Goal: Information Seeking & Learning: Learn about a topic

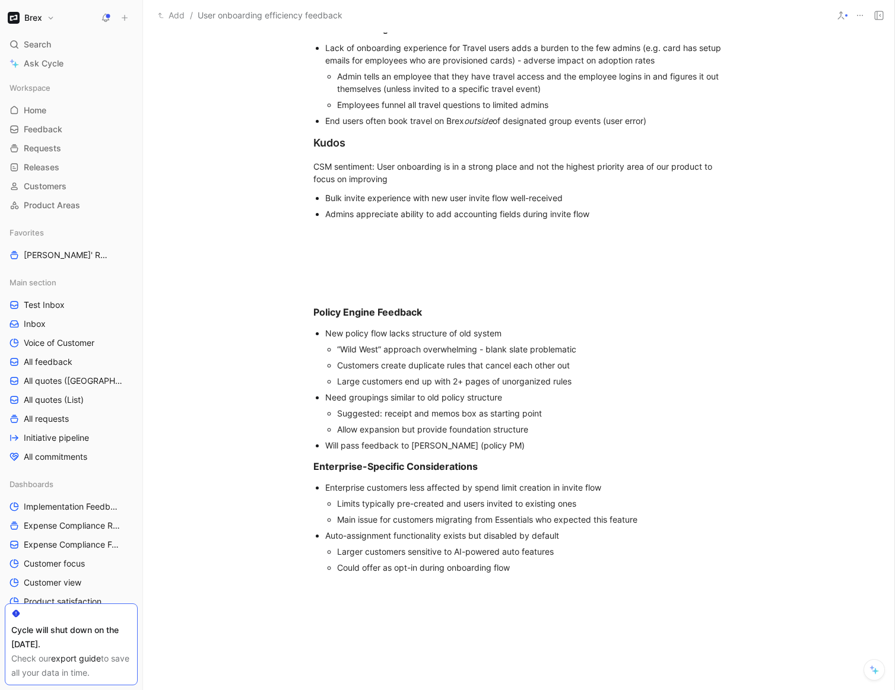
scroll to position [1101, 0]
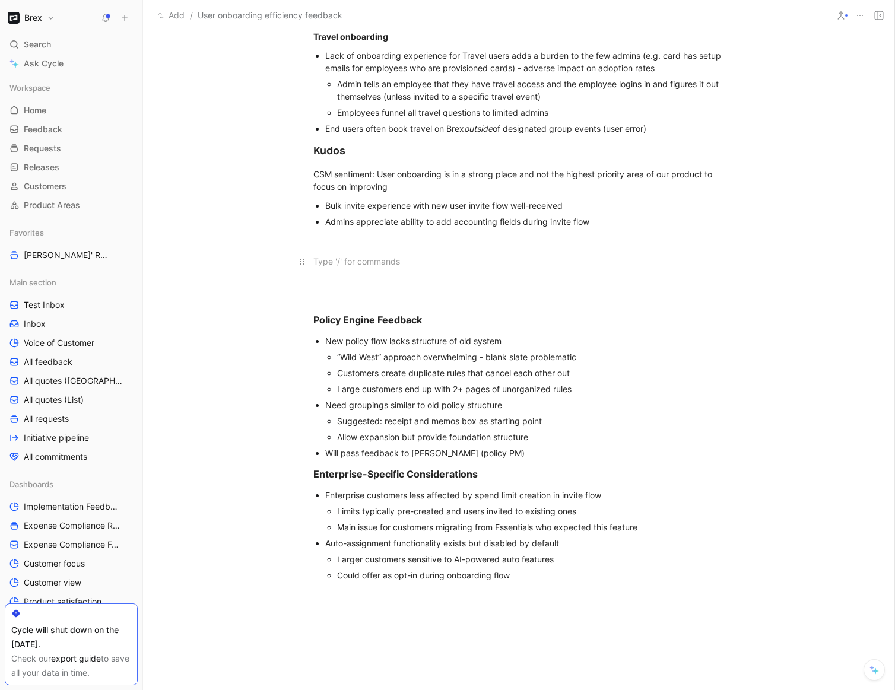
click at [405, 252] on p at bounding box center [519, 262] width 456 height 20
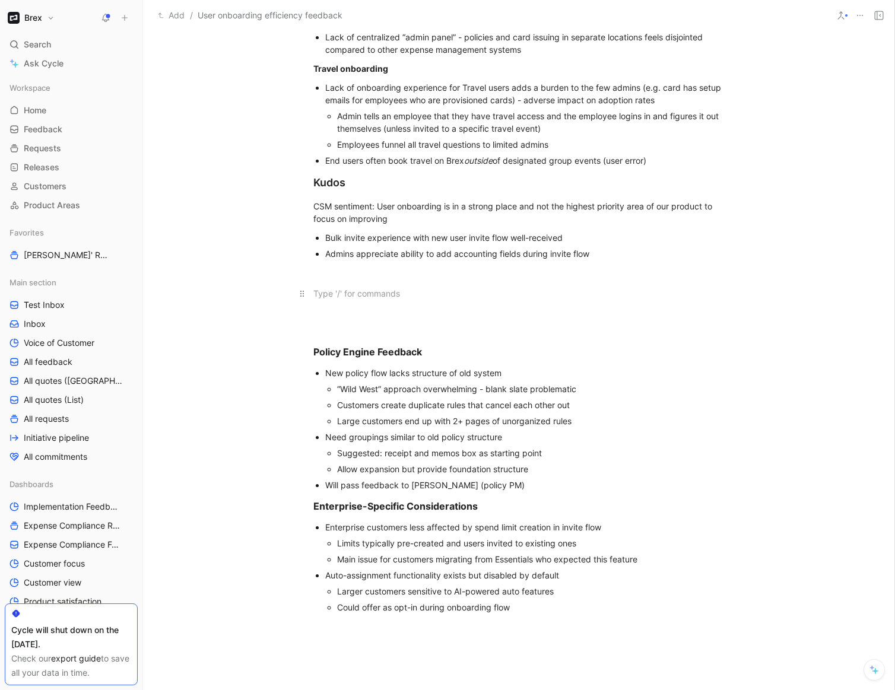
scroll to position [1067, 0]
click at [394, 276] on div at bounding box center [518, 274] width 411 height 12
click at [388, 319] on h3 at bounding box center [519, 323] width 456 height 34
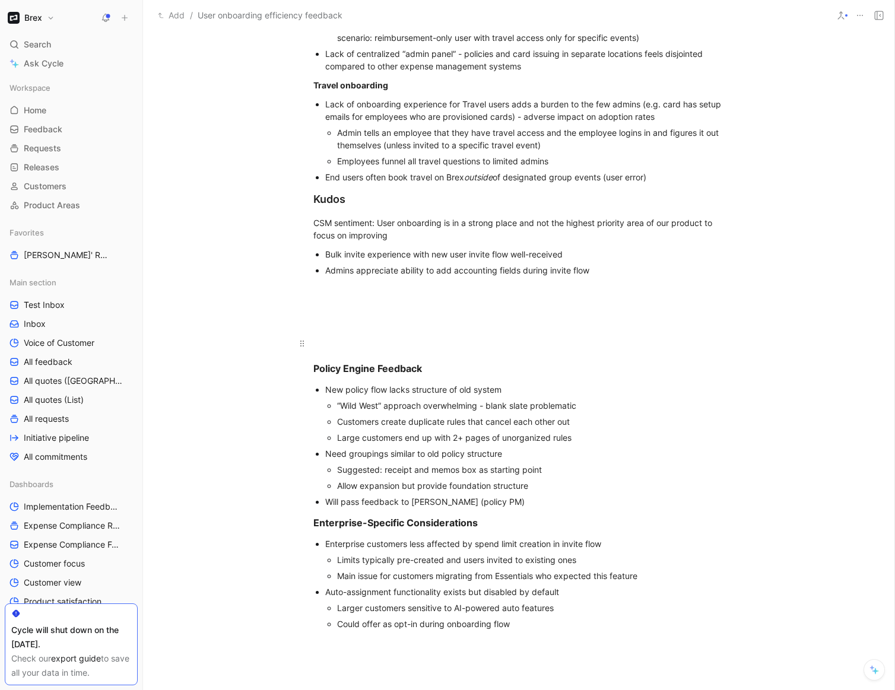
scroll to position [1044, 0]
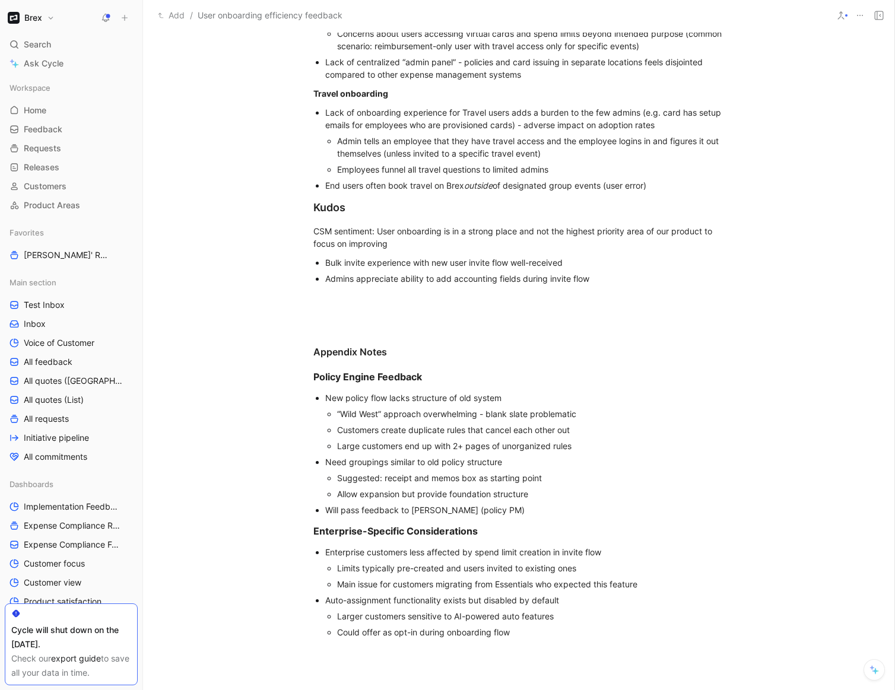
click at [496, 513] on div "Will pass feedback to [PERSON_NAME] (policy PM)" at bounding box center [524, 510] width 399 height 12
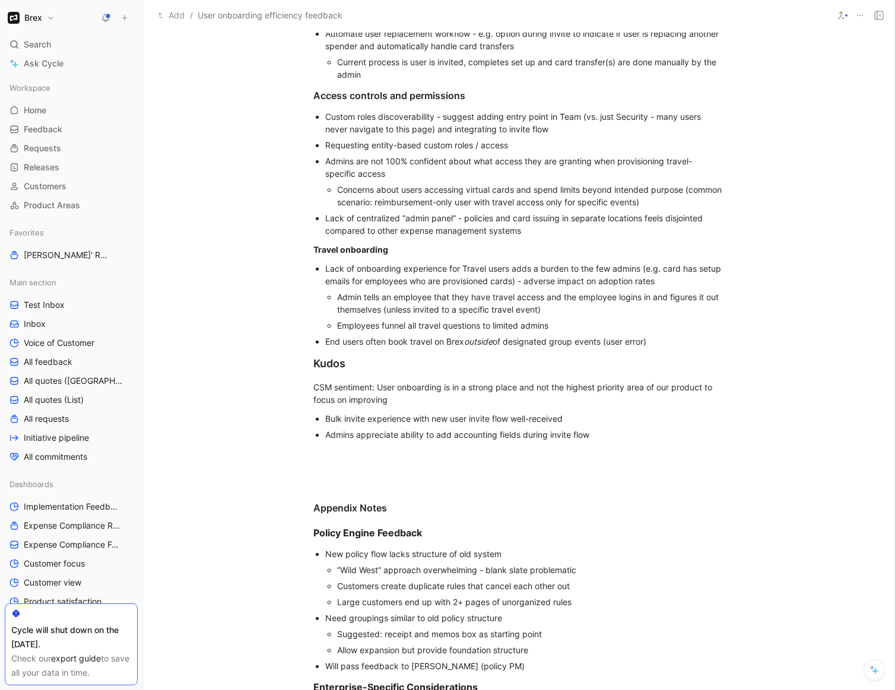
scroll to position [877, 0]
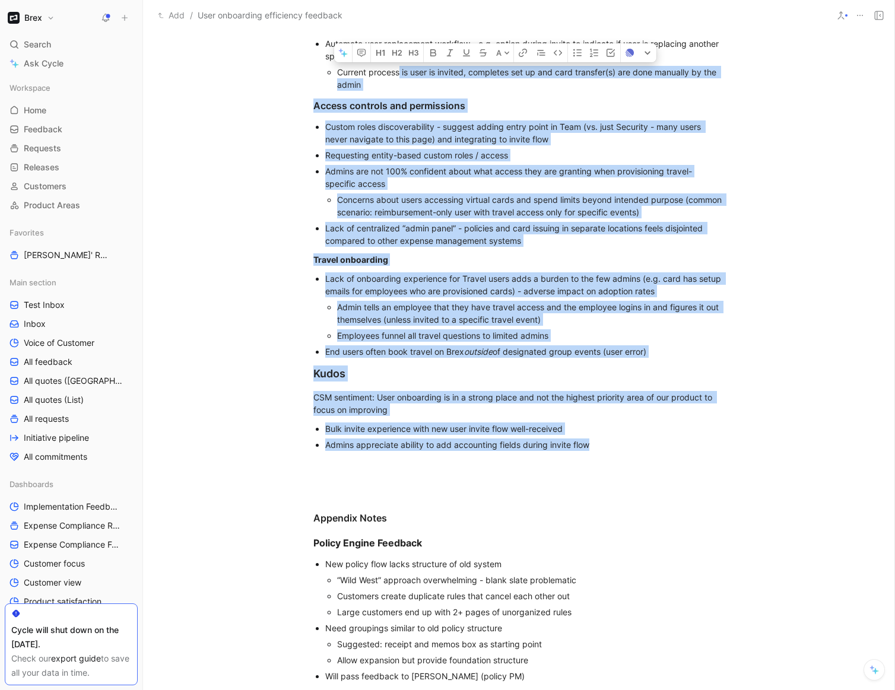
drag, startPoint x: 604, startPoint y: 448, endPoint x: 398, endPoint y: 76, distance: 424.9
click at [398, 76] on div "CSMs: @Honami @[PERSON_NAME] @[PERSON_NAME] @[PERSON_NAME] ICs: [PERSON_NAME], …" at bounding box center [519, 134] width 752 height 1447
click at [398, 220] on p "Lack of centralized “admin panel” - policies and card issuing in separate locat…" at bounding box center [524, 234] width 399 height 28
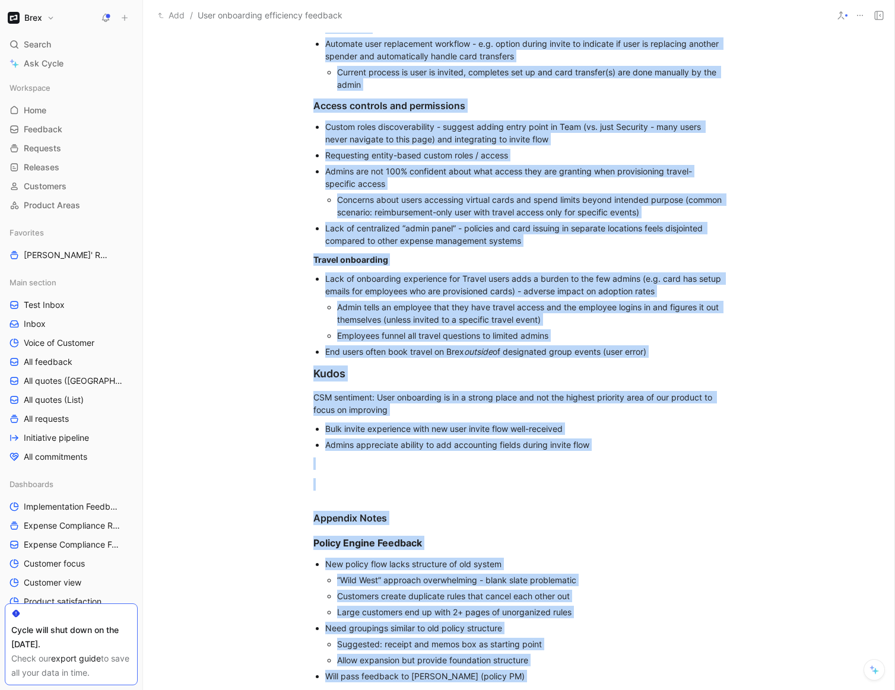
copy div "LORe: @Ipsumd @Sitametc @Adipi @Elits Doe T’Inci UTl: Etdol Magnaa, Enim Admini…"
click at [411, 189] on p "Admins are not 100% confident about what access they are granting when provisio…" at bounding box center [524, 177] width 399 height 28
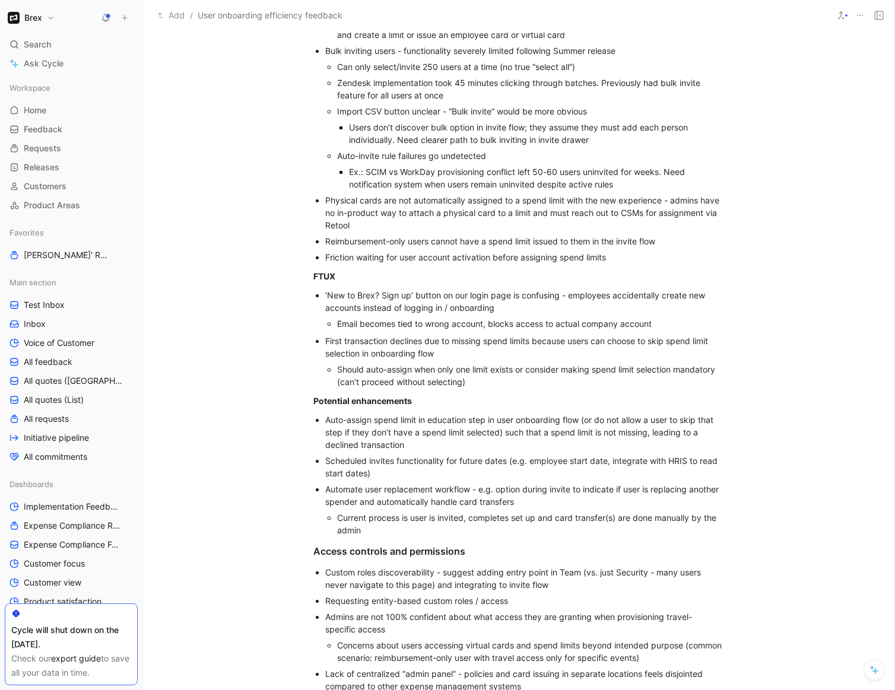
scroll to position [0, 0]
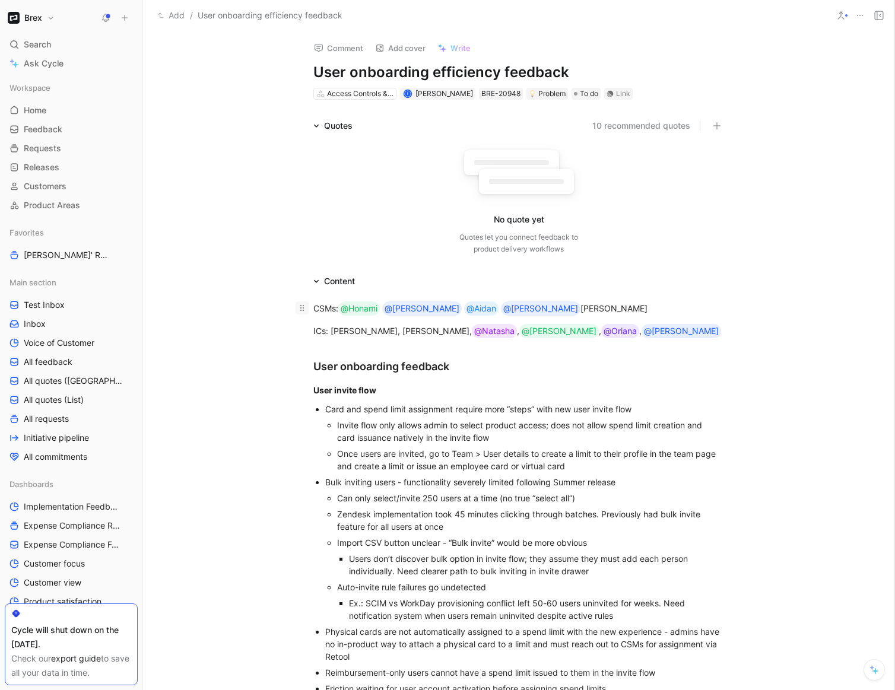
click at [308, 308] on div at bounding box center [302, 308] width 13 height 13
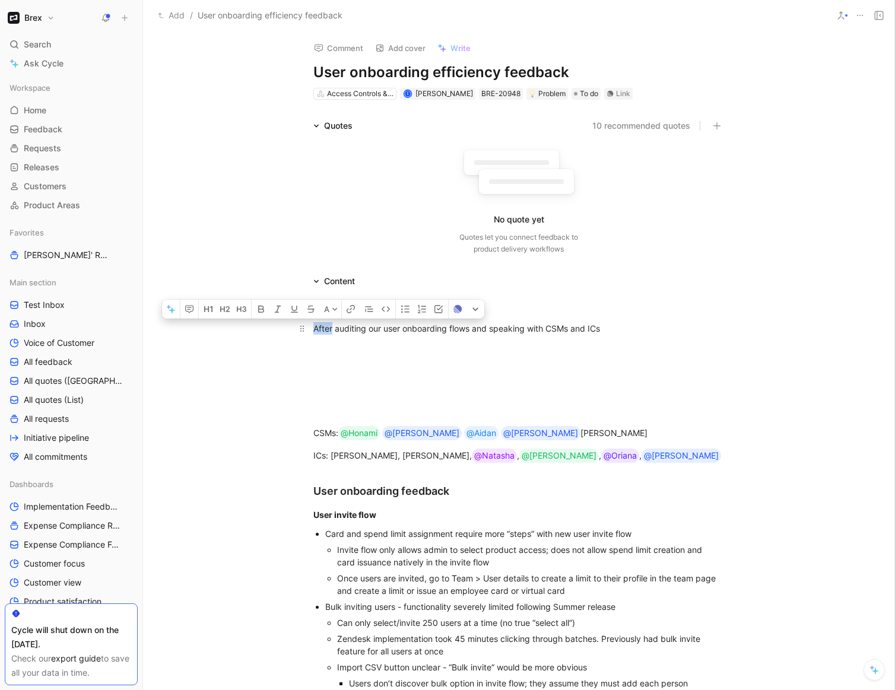
drag, startPoint x: 334, startPoint y: 329, endPoint x: 315, endPoint y: 329, distance: 18.4
click at [315, 329] on div "After auditing our user onboarding flows and speaking with CSMs and ICs" at bounding box center [518, 328] width 411 height 12
click at [606, 329] on div "After auditing our user onboarding flows and speaking with CSMs and ICs" at bounding box center [518, 328] width 411 height 12
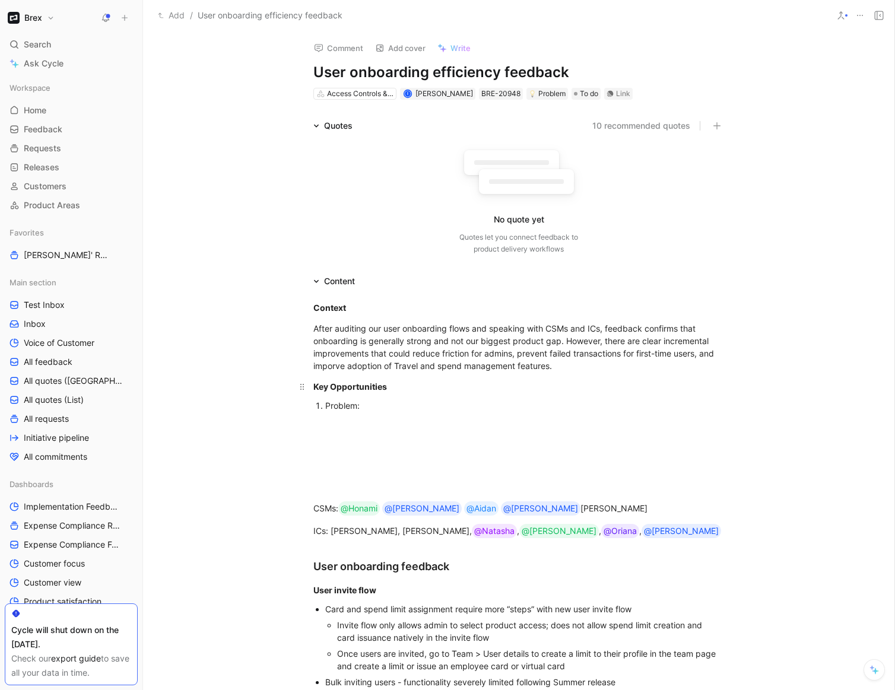
click at [329, 387] on strong "Key Opportunities" at bounding box center [350, 387] width 74 height 10
click at [367, 409] on div "Problem:" at bounding box center [524, 406] width 399 height 12
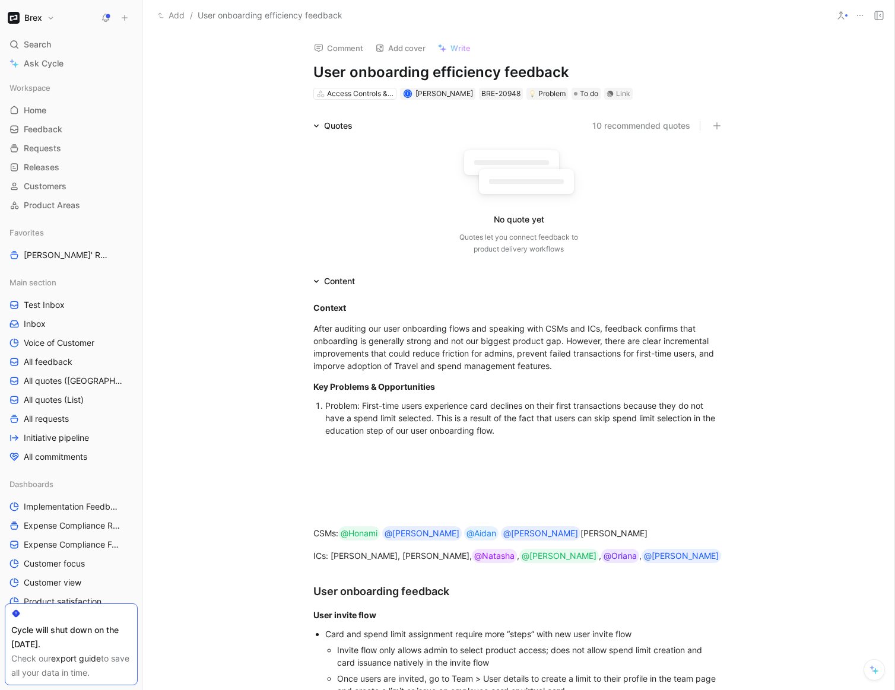
click at [326, 405] on div "Problem: First-time users experience card declines on their first transactions …" at bounding box center [524, 418] width 399 height 37
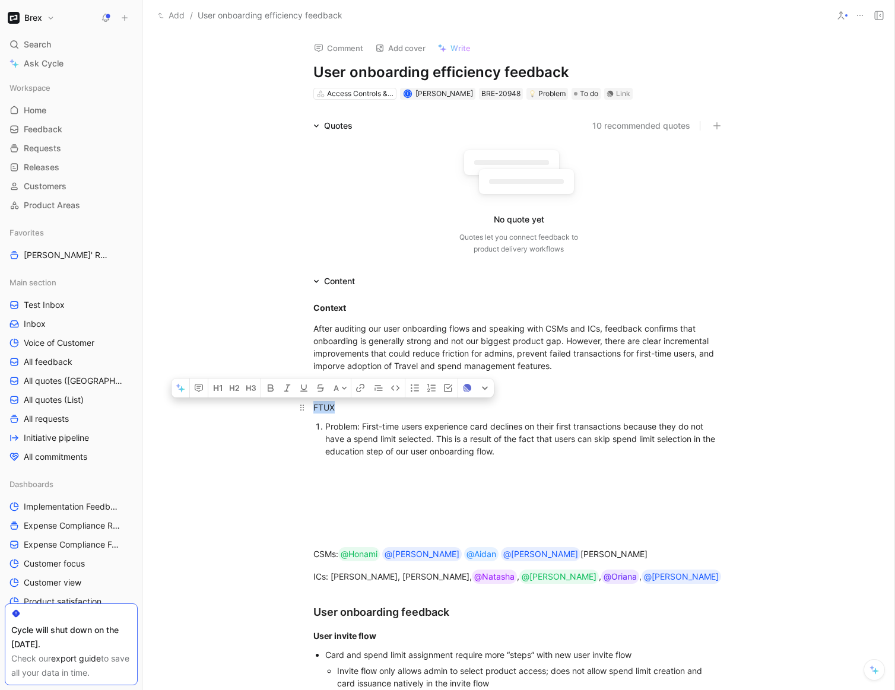
drag, startPoint x: 337, startPoint y: 407, endPoint x: 291, endPoint y: 406, distance: 45.7
click at [291, 406] on p "FTUX" at bounding box center [519, 408] width 456 height 20
click at [405, 432] on div "Problem: First-time users experience card declines on their first transactions …" at bounding box center [524, 438] width 399 height 37
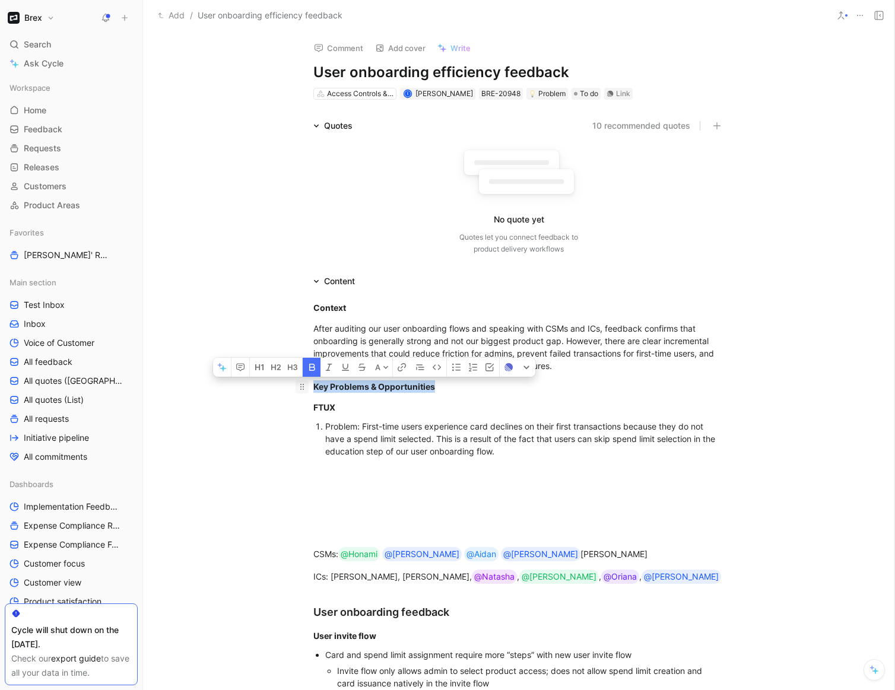
drag, startPoint x: 438, startPoint y: 388, endPoint x: 299, endPoint y: 387, distance: 138.3
click at [299, 387] on p "Key Problems & Opportunities" at bounding box center [519, 387] width 456 height 20
click at [275, 370] on icon "button" at bounding box center [275, 367] width 9 height 9
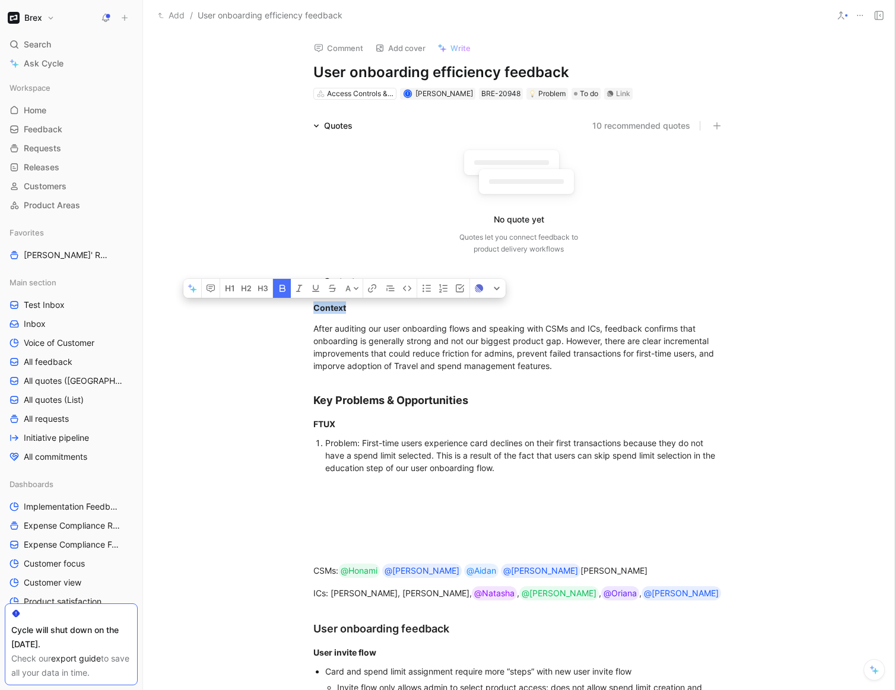
drag, startPoint x: 360, startPoint y: 310, endPoint x: 283, endPoint y: 311, distance: 76.6
click at [233, 293] on button "button" at bounding box center [231, 288] width 17 height 19
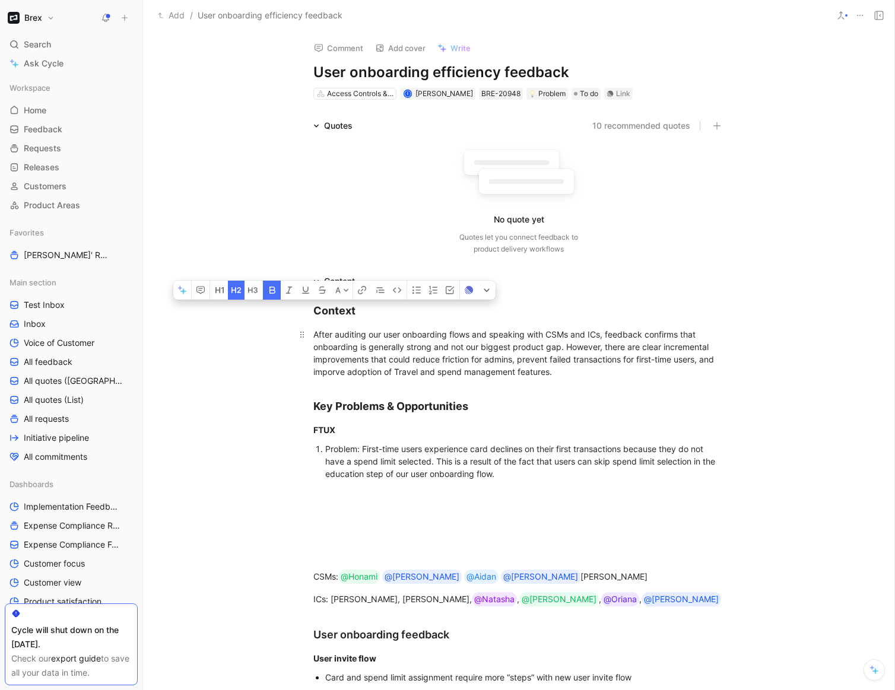
click at [391, 367] on div "After auditing our user onboarding flows and speaking with CSMs and ICs, feedba…" at bounding box center [518, 353] width 411 height 50
click at [402, 394] on h2 "Key Problems & Opportunities" at bounding box center [519, 401] width 456 height 36
click at [375, 430] on div "FTUX" at bounding box center [518, 430] width 411 height 12
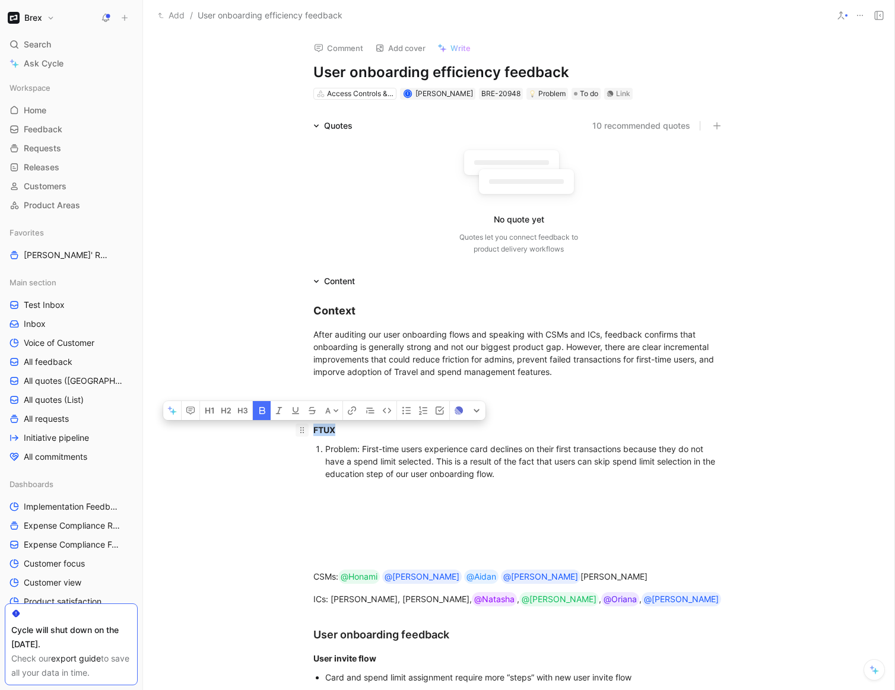
drag, startPoint x: 340, startPoint y: 435, endPoint x: 308, endPoint y: 433, distance: 32.1
click at [308, 433] on p "FTUX" at bounding box center [519, 430] width 456 height 20
click at [240, 419] on button "button" at bounding box center [243, 410] width 18 height 19
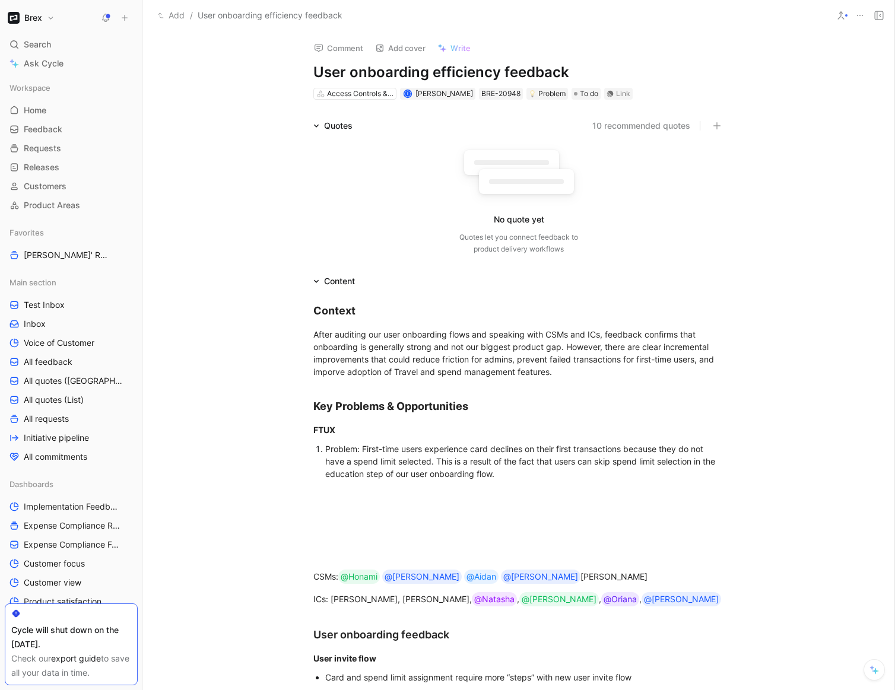
click at [408, 443] on div "Problem: First-time users experience card declines on their first transactions …" at bounding box center [524, 461] width 399 height 37
click at [447, 475] on div "Problem: First-time users experience card declines on their first transactions …" at bounding box center [524, 461] width 399 height 37
click at [500, 475] on div "Problem: First-time users experience card declines on their first transactions …" at bounding box center [524, 461] width 399 height 37
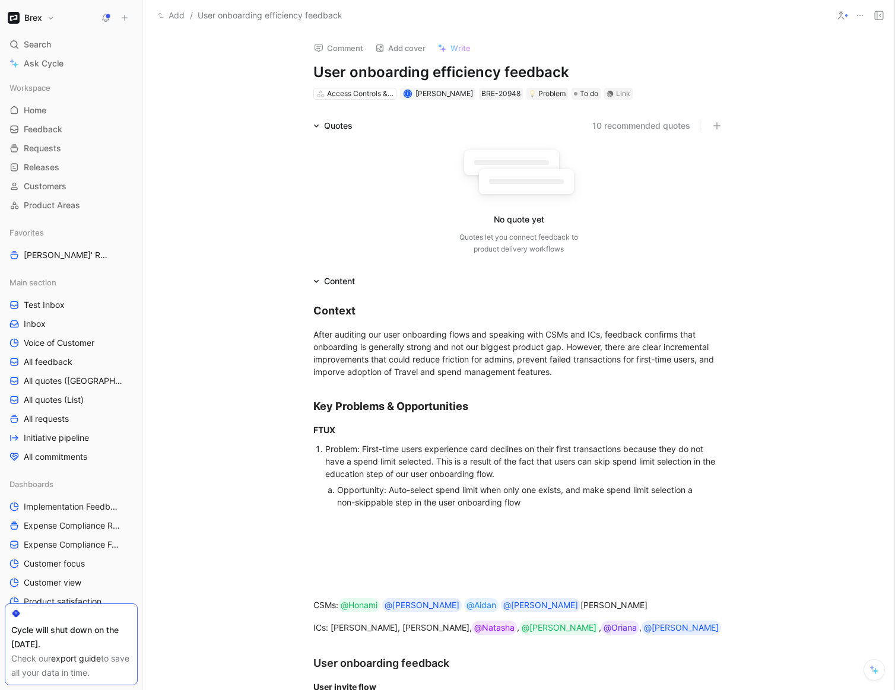
click at [543, 491] on div "Opportunity: Auto-select spend limit when only one exists, and make spend limit…" at bounding box center [519, 496] width 364 height 25
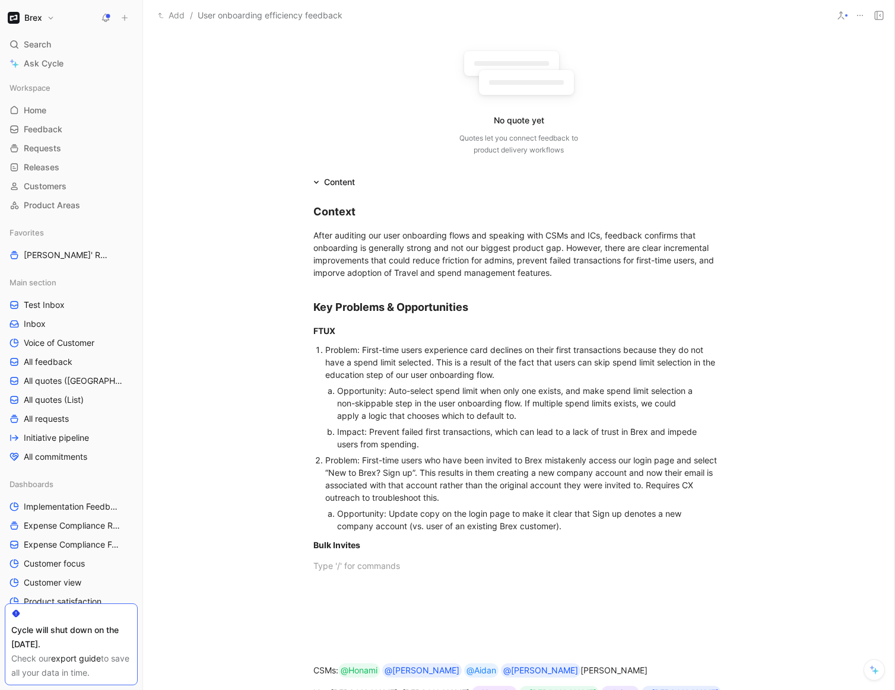
scroll to position [103, 0]
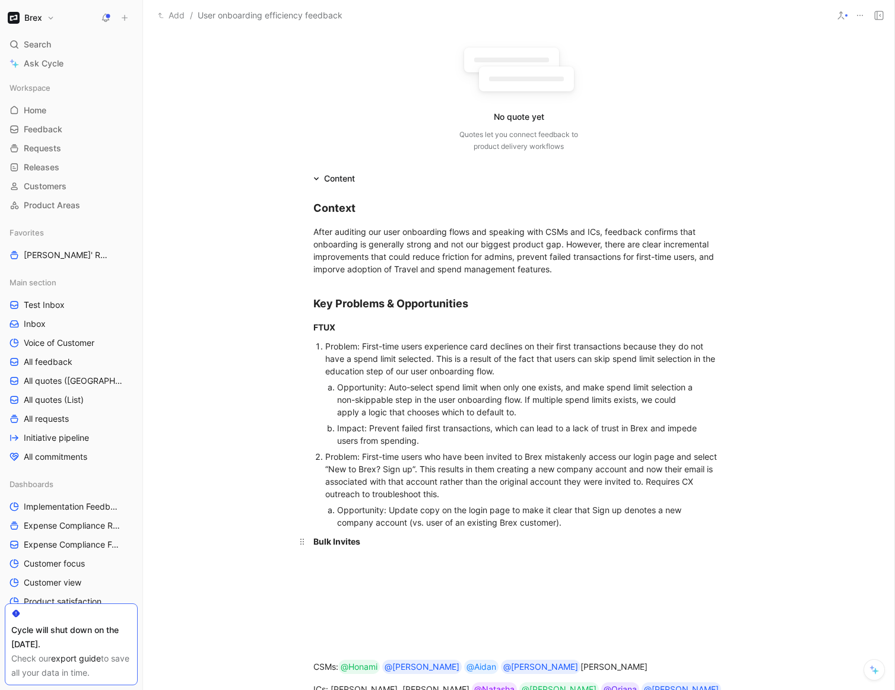
click at [367, 546] on div "Bulk Invites" at bounding box center [518, 541] width 411 height 12
